Goal: Information Seeking & Learning: Learn about a topic

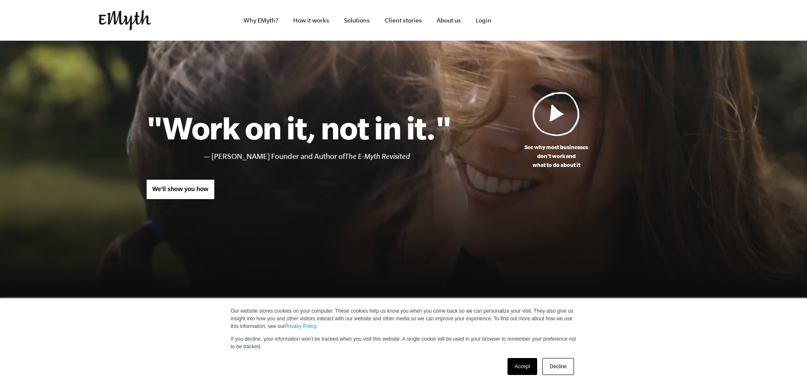
click at [561, 366] on link "Decline" at bounding box center [557, 366] width 31 height 17
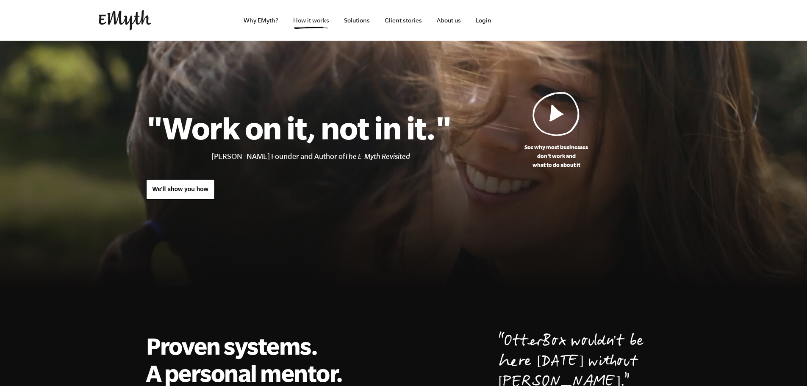
click at [302, 22] on link "How it works" at bounding box center [311, 20] width 50 height 41
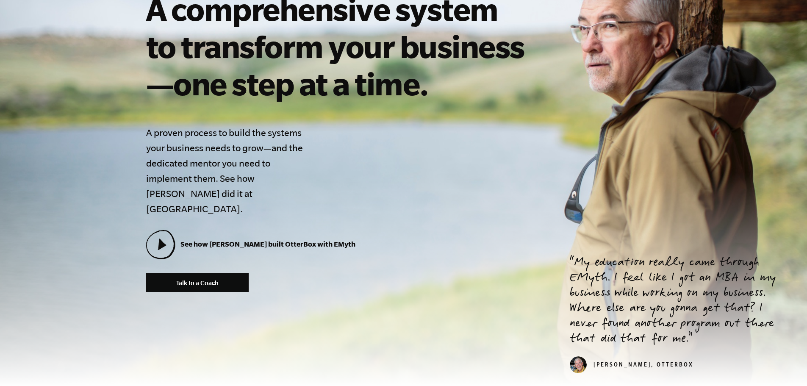
scroll to position [127, 0]
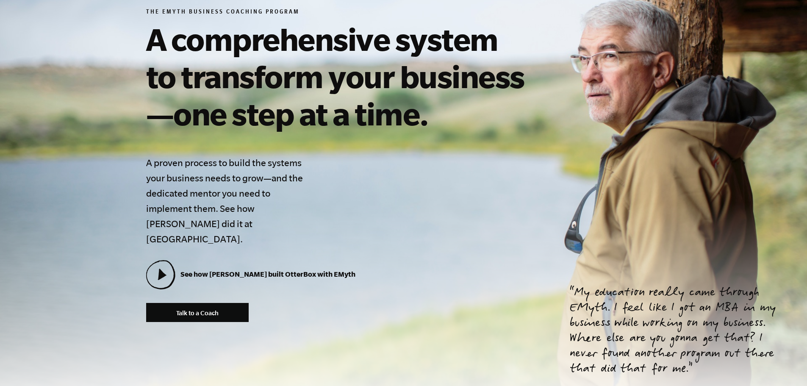
click at [745, 177] on section "The EMyth Business Coaching Program A comprehensive system to transform your bu…" at bounding box center [403, 165] width 807 height 503
click at [483, 194] on div "The EMyth Business Coaching Program A comprehensive system to transform your bu…" at bounding box center [339, 165] width 386 height 314
click at [168, 261] on icon at bounding box center [161, 275] width 28 height 28
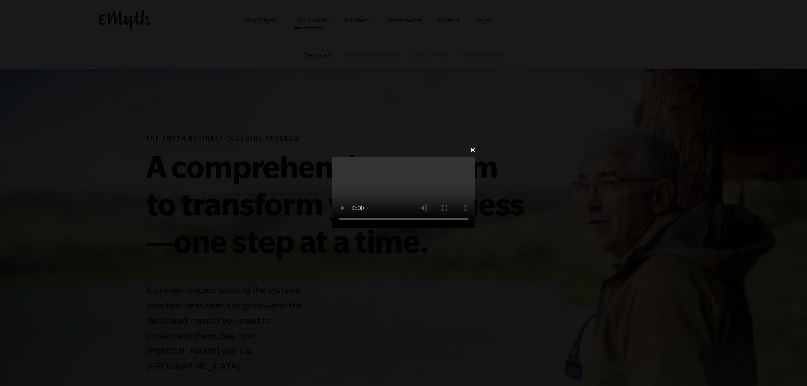
click at [475, 228] on video at bounding box center [403, 193] width 143 height 72
click at [332, 208] on video at bounding box center [403, 193] width 143 height 72
click at [475, 228] on video at bounding box center [403, 193] width 143 height 72
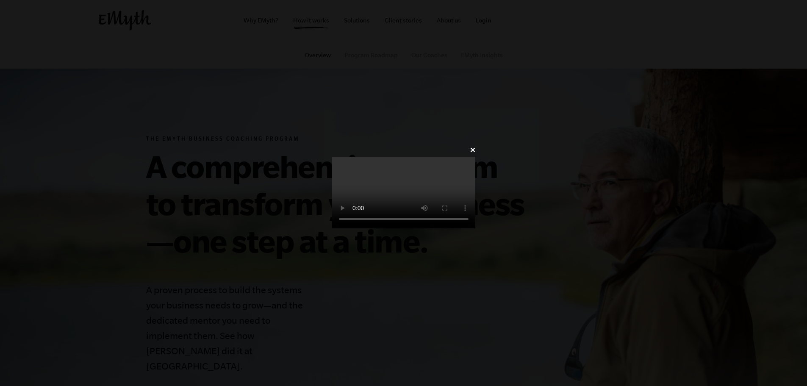
click at [475, 228] on video at bounding box center [403, 193] width 143 height 72
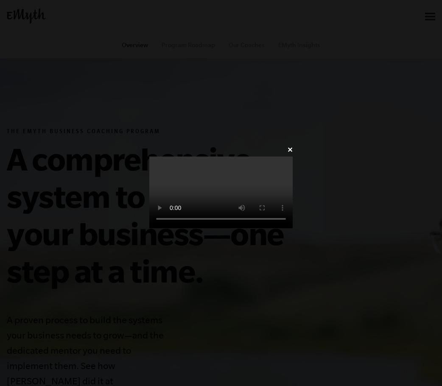
click at [292, 146] on link "✕" at bounding box center [290, 150] width 6 height 8
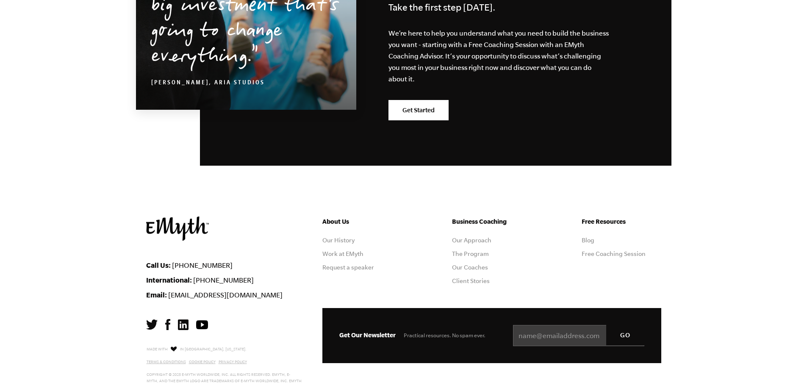
scroll to position [4180, 0]
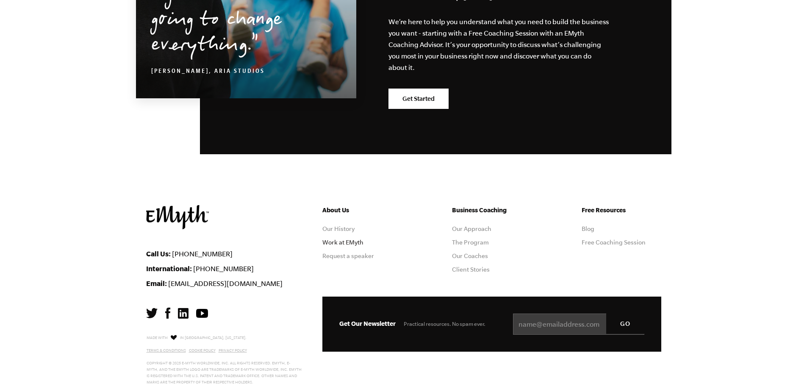
click at [355, 239] on link "Work at EMyth" at bounding box center [342, 242] width 41 height 7
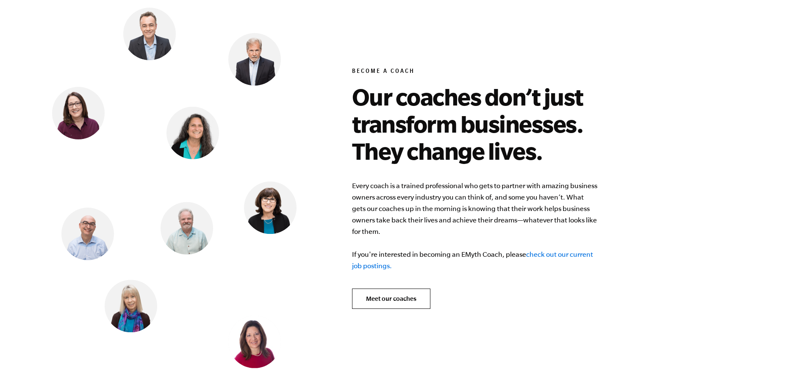
scroll to position [3301, 0]
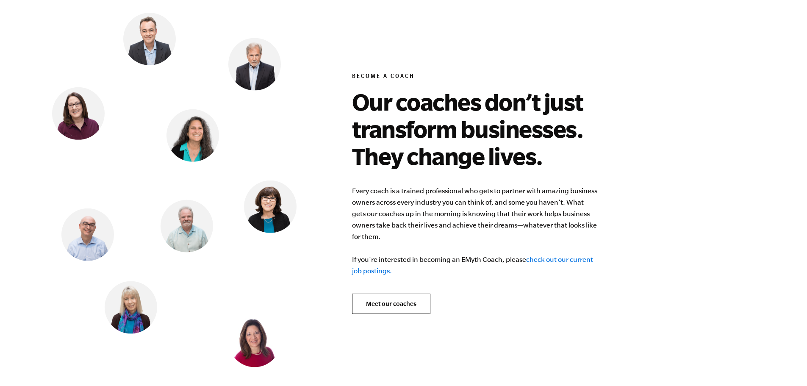
click at [570, 256] on link "check out our current job postings." at bounding box center [472, 265] width 241 height 19
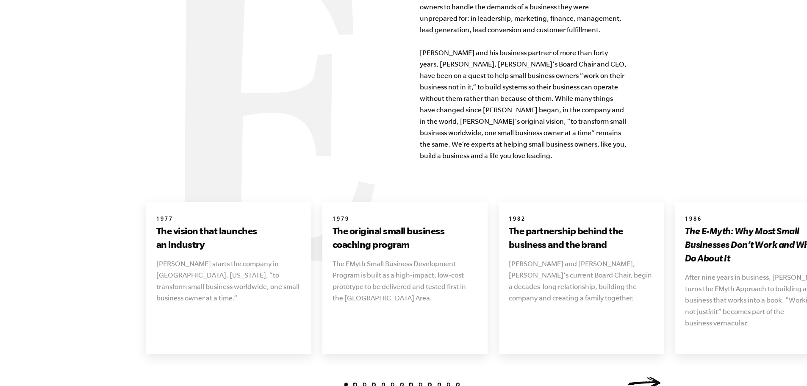
scroll to position [928, 0]
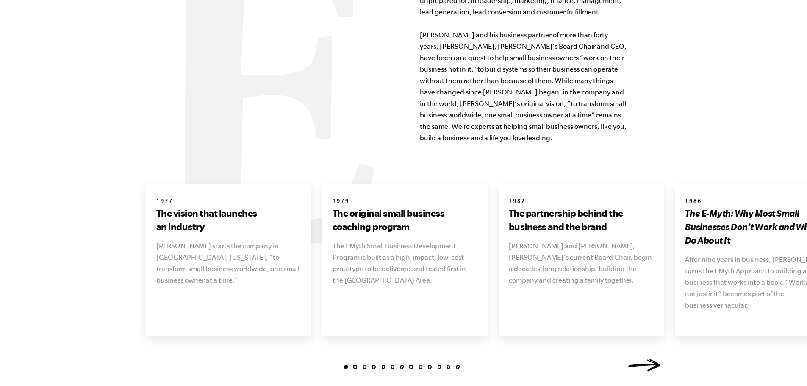
click at [644, 359] on link "Next" at bounding box center [645, 365] width 34 height 13
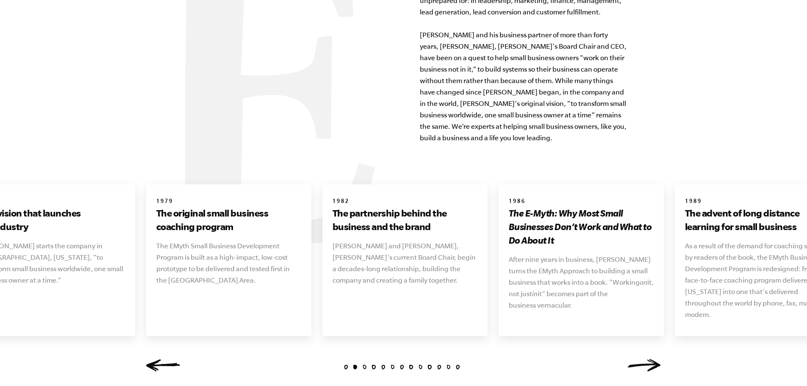
click at [652, 359] on link "Next" at bounding box center [645, 365] width 34 height 13
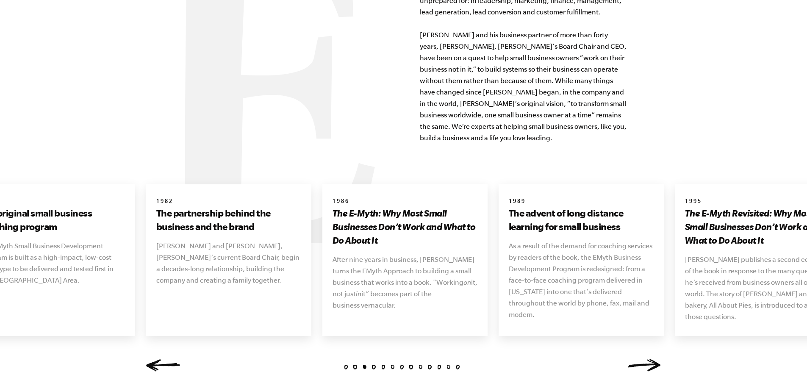
click at [652, 359] on link "Next" at bounding box center [645, 365] width 34 height 13
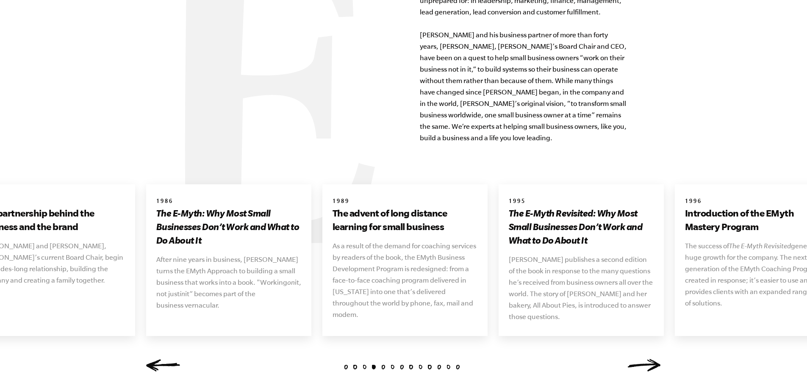
click at [650, 359] on link "Next" at bounding box center [645, 365] width 34 height 13
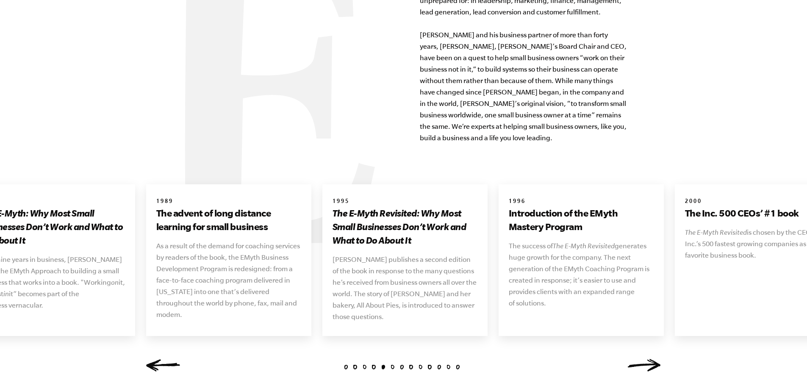
click at [650, 359] on link "Next" at bounding box center [645, 365] width 34 height 13
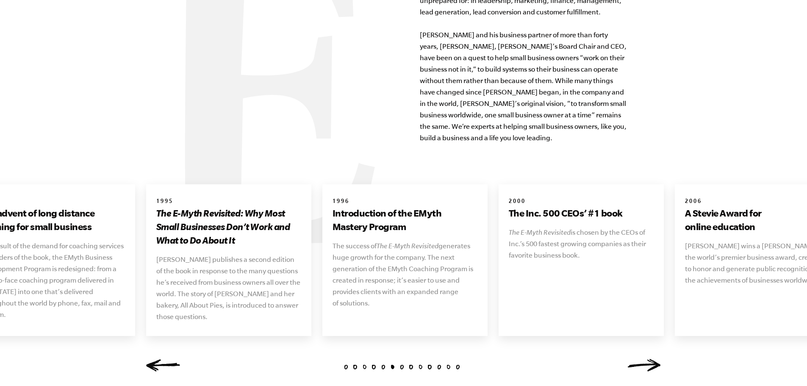
click at [653, 359] on link "Next" at bounding box center [645, 365] width 34 height 13
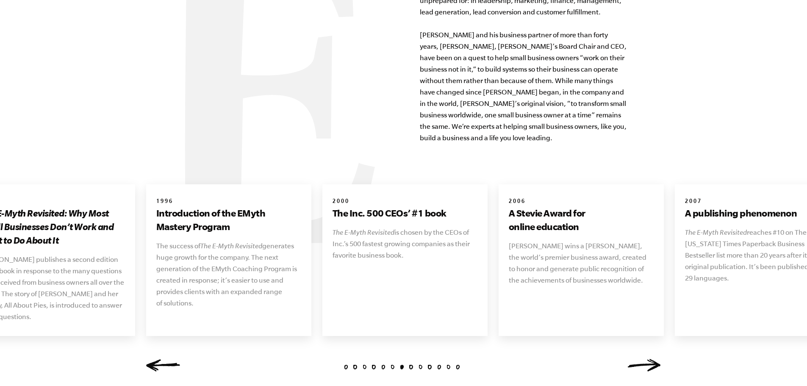
click at [653, 359] on link "Next" at bounding box center [645, 365] width 34 height 13
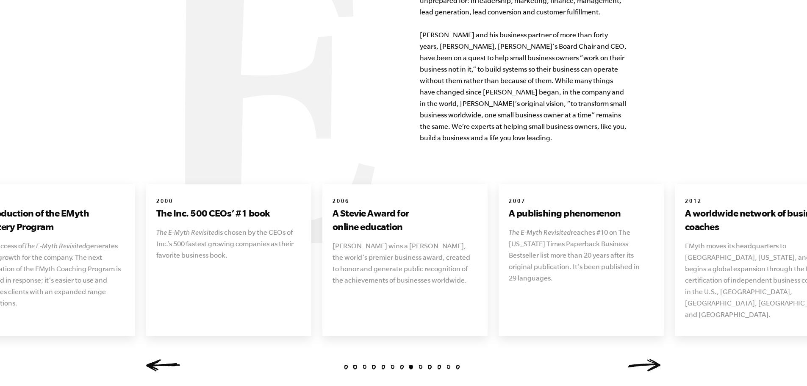
click at [652, 359] on link "Next" at bounding box center [645, 365] width 34 height 13
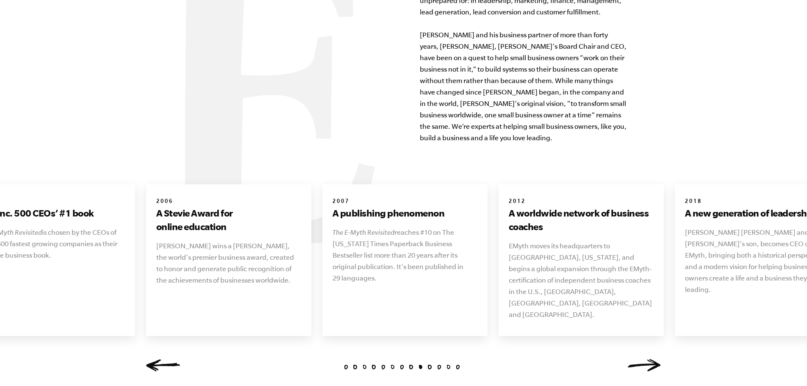
click at [652, 359] on link "Next" at bounding box center [645, 365] width 34 height 13
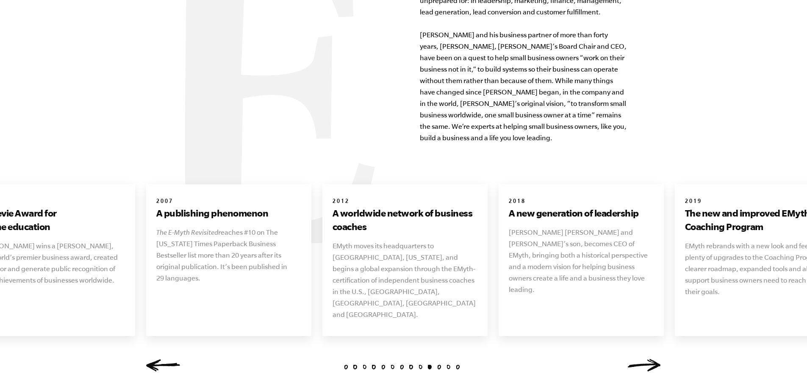
click at [652, 359] on link "Next" at bounding box center [645, 365] width 34 height 13
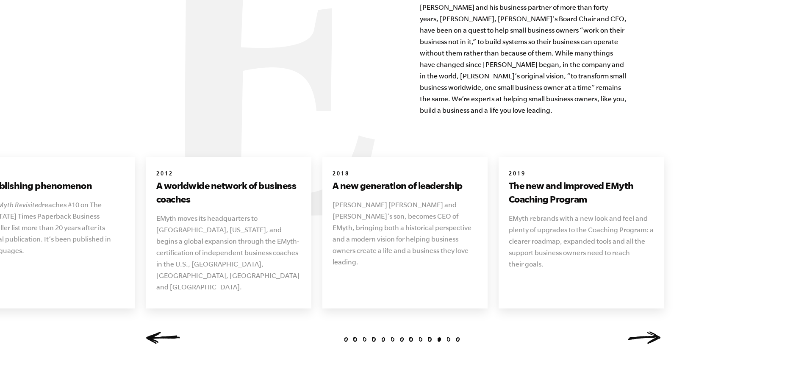
scroll to position [1012, 0]
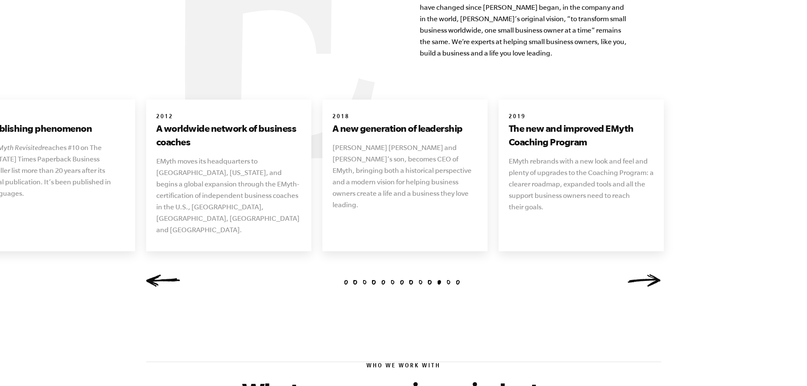
click at [657, 274] on link "Next" at bounding box center [645, 280] width 34 height 13
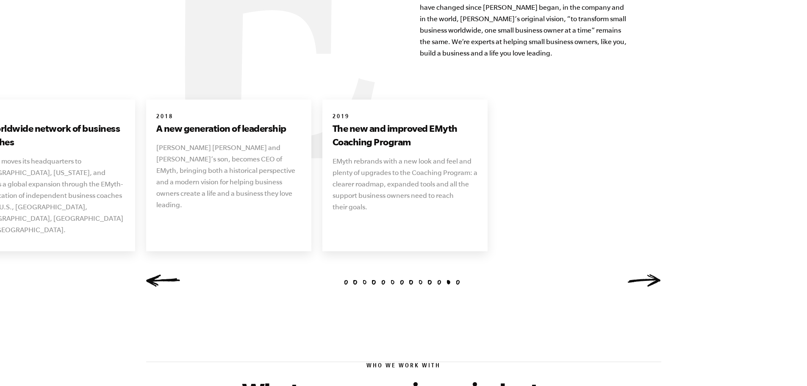
click at [658, 274] on link "Next" at bounding box center [645, 280] width 34 height 13
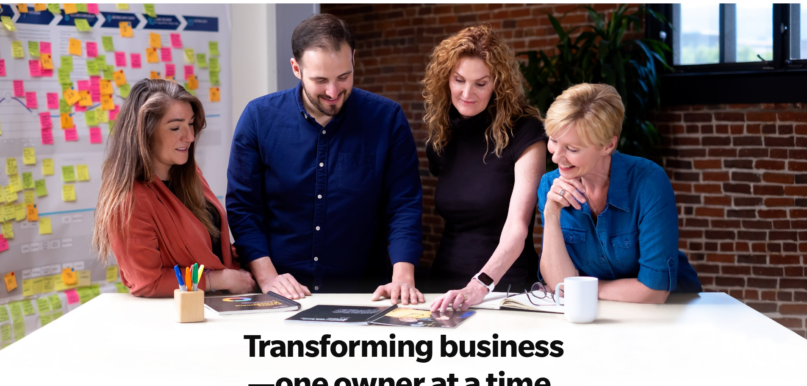
scroll to position [0, 0]
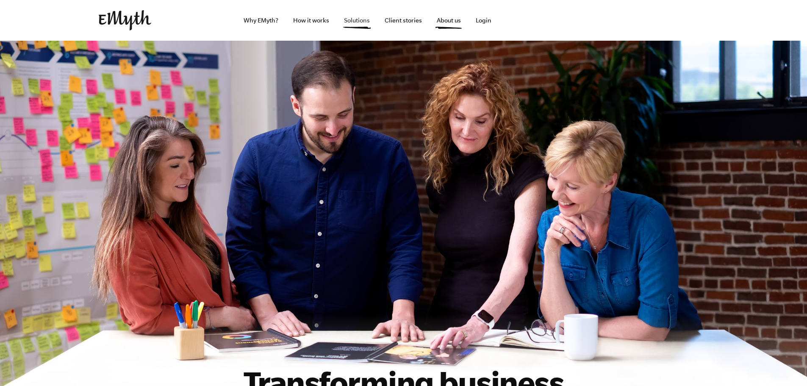
click at [358, 21] on link "Solutions" at bounding box center [356, 20] width 39 height 41
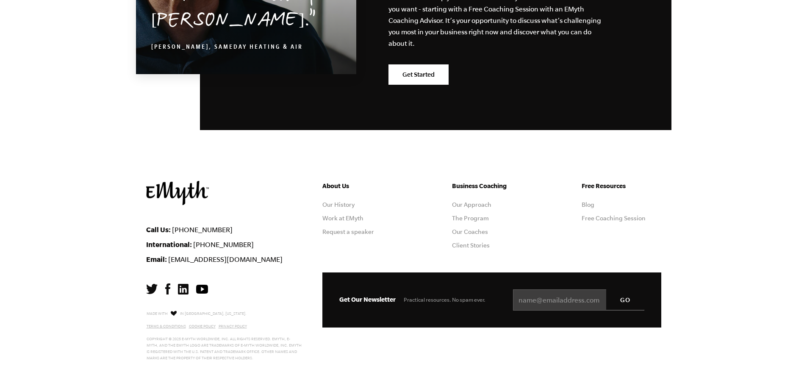
scroll to position [1480, 0]
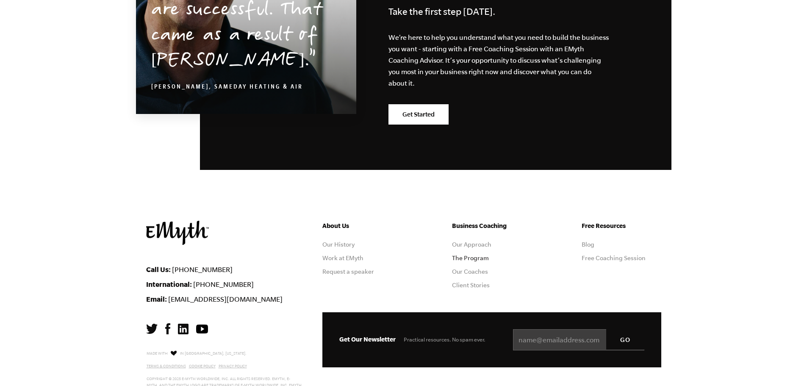
click at [471, 258] on link "The Program" at bounding box center [470, 258] width 37 height 7
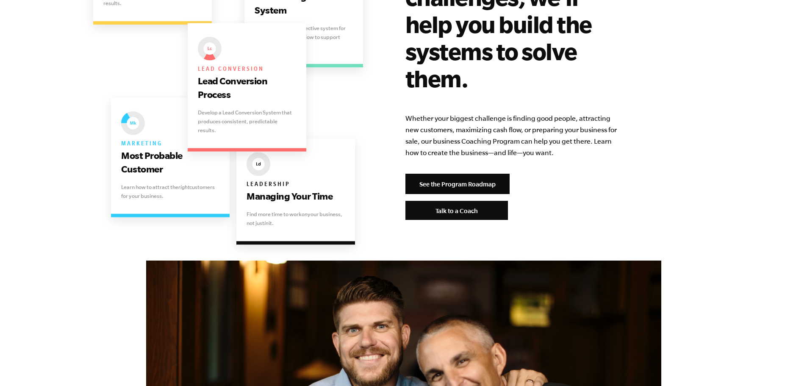
scroll to position [1780, 0]
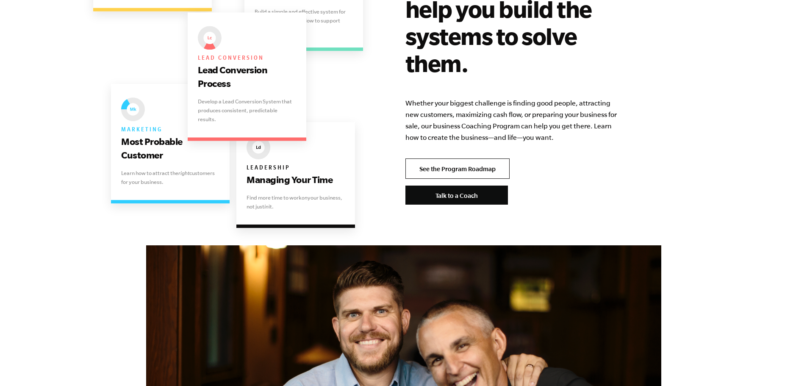
click at [483, 158] on link "See the Program Roadmap" at bounding box center [458, 168] width 104 height 20
